Goal: Navigation & Orientation: Understand site structure

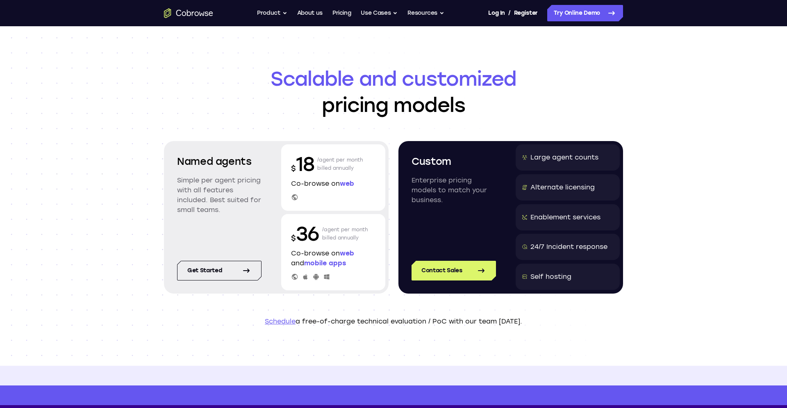
scroll to position [54, 0]
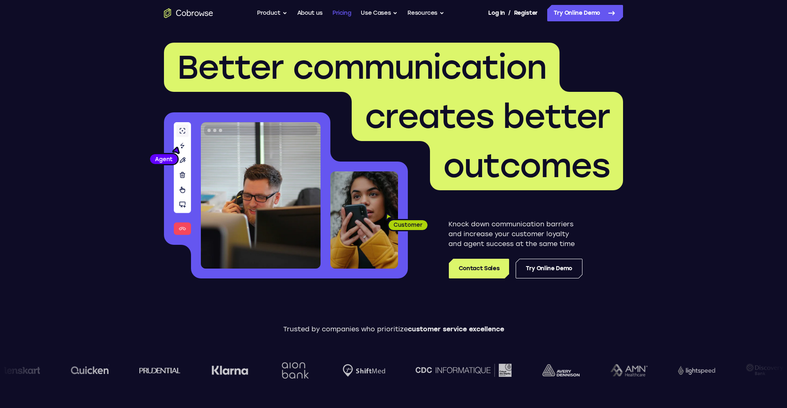
click at [339, 19] on link "Pricing" at bounding box center [342, 13] width 19 height 16
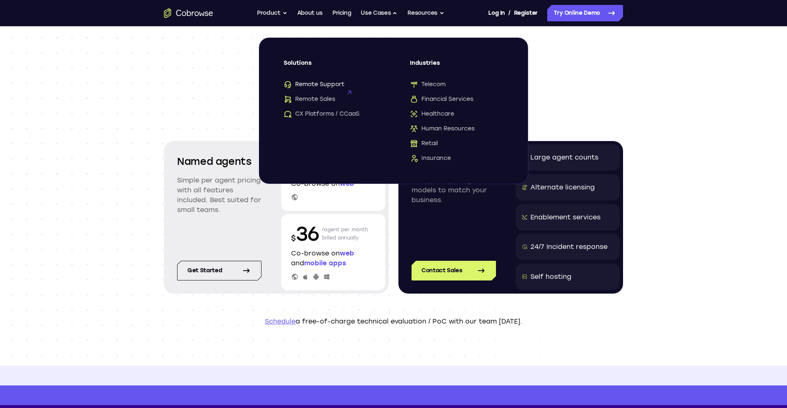
click at [329, 84] on span "Remote Support" at bounding box center [314, 84] width 61 height 8
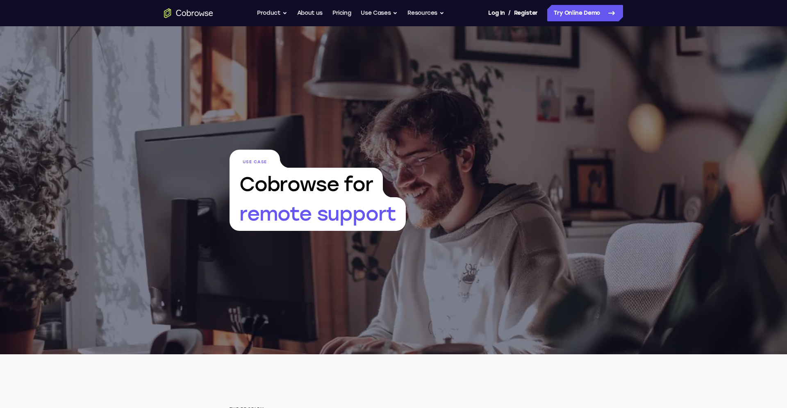
scroll to position [271, 0]
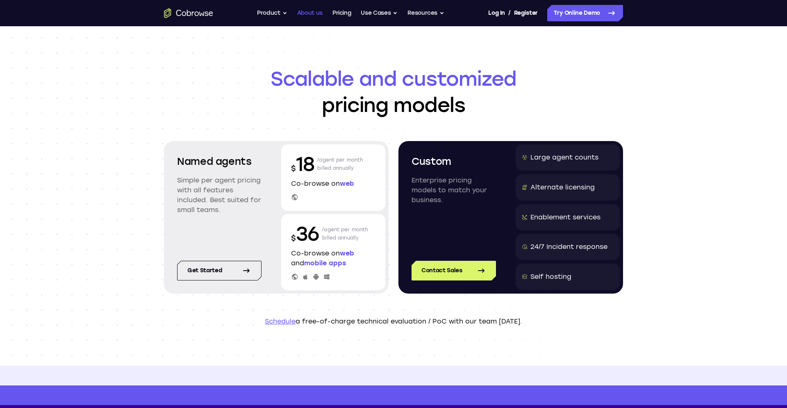
click at [319, 18] on link "About us" at bounding box center [309, 13] width 25 height 16
